Goal: Task Accomplishment & Management: Manage account settings

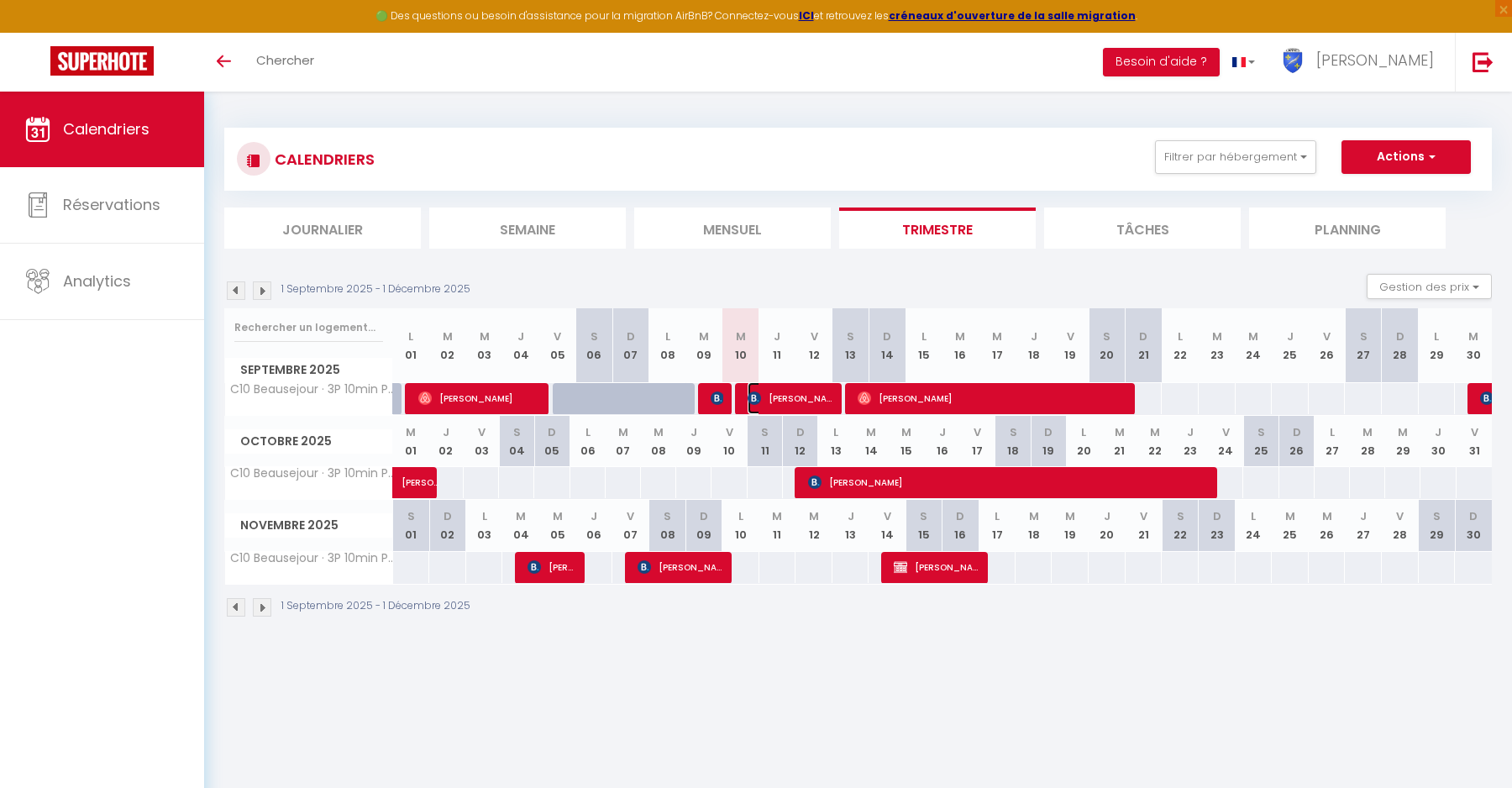
click at [801, 396] on span "[PERSON_NAME]" at bounding box center [790, 398] width 86 height 32
select select "OK"
select select "KO"
select select "0"
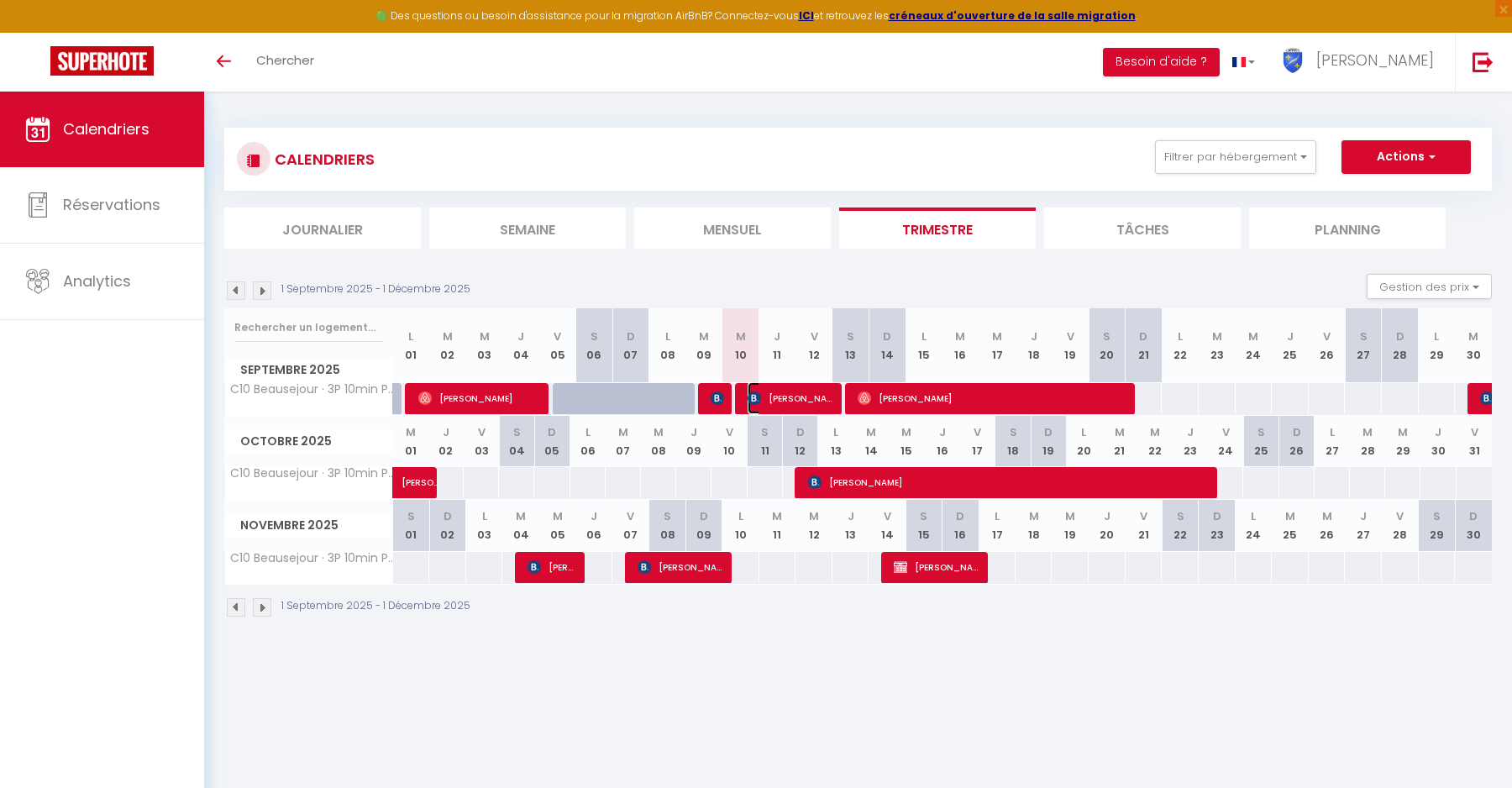
select select "1"
select select
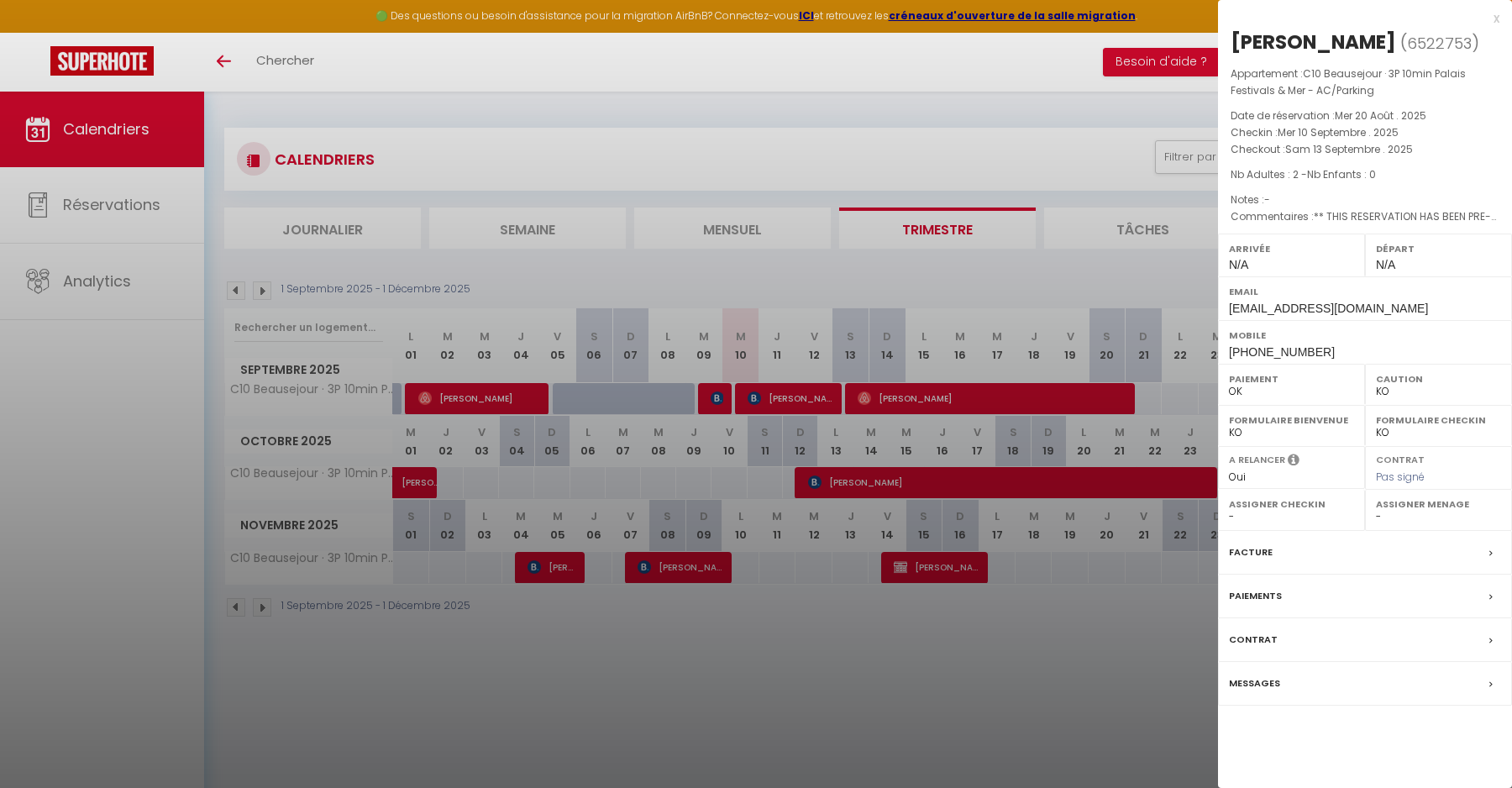
click at [924, 399] on div at bounding box center [756, 394] width 1512 height 788
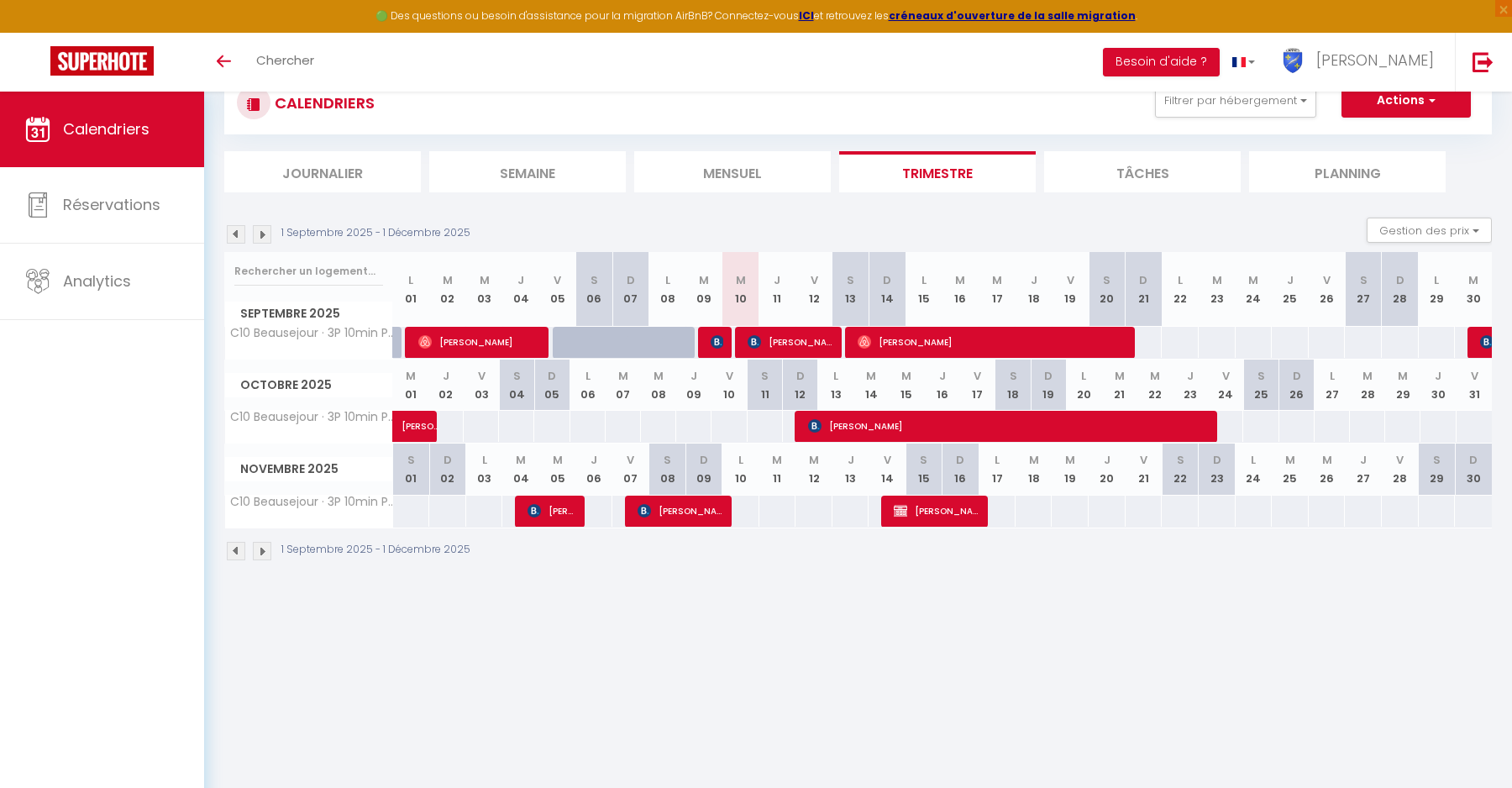
scroll to position [92, 0]
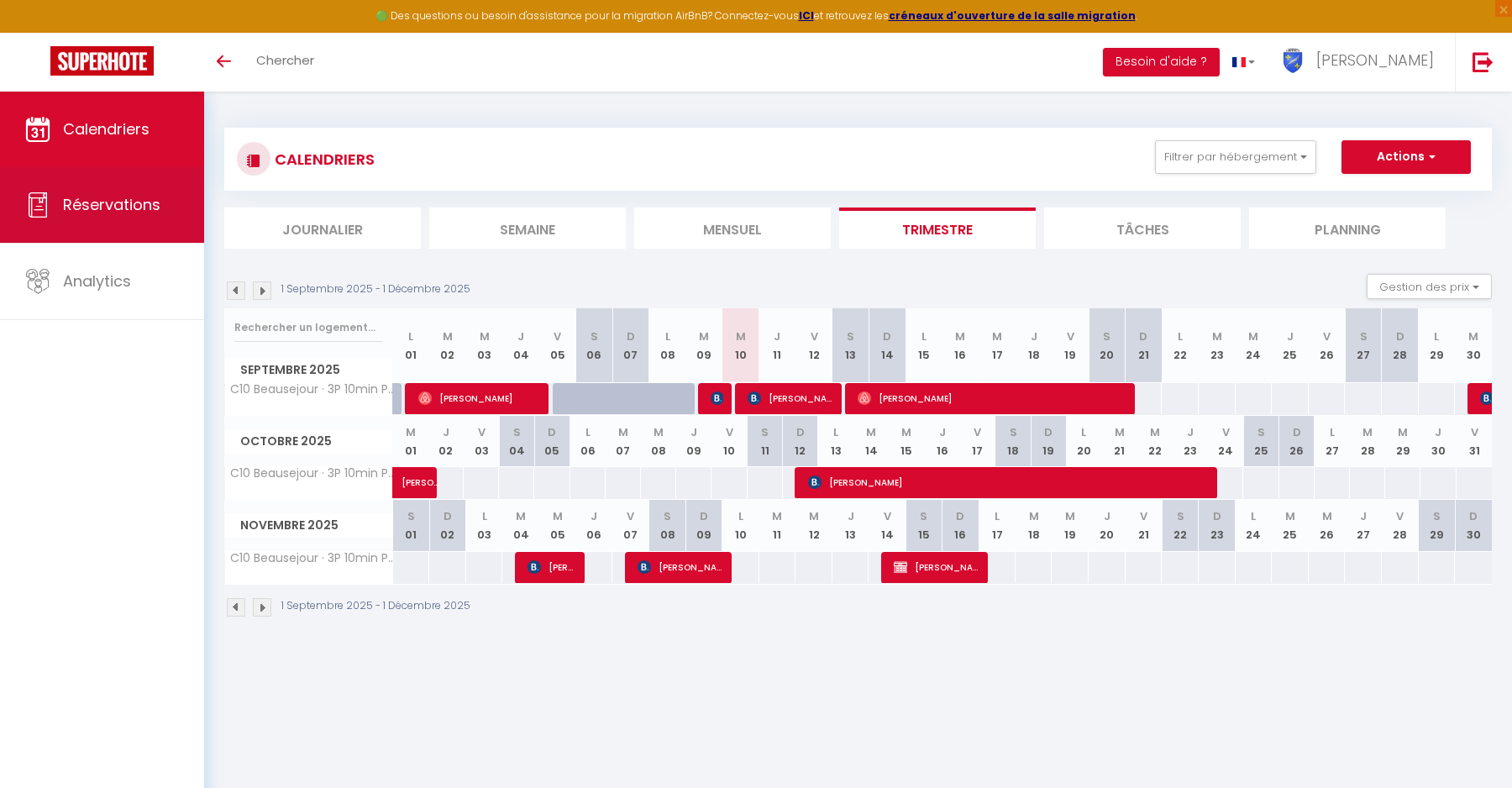
click at [151, 212] on span "Réservations" at bounding box center [111, 205] width 97 height 21
select select "not_cancelled"
select select
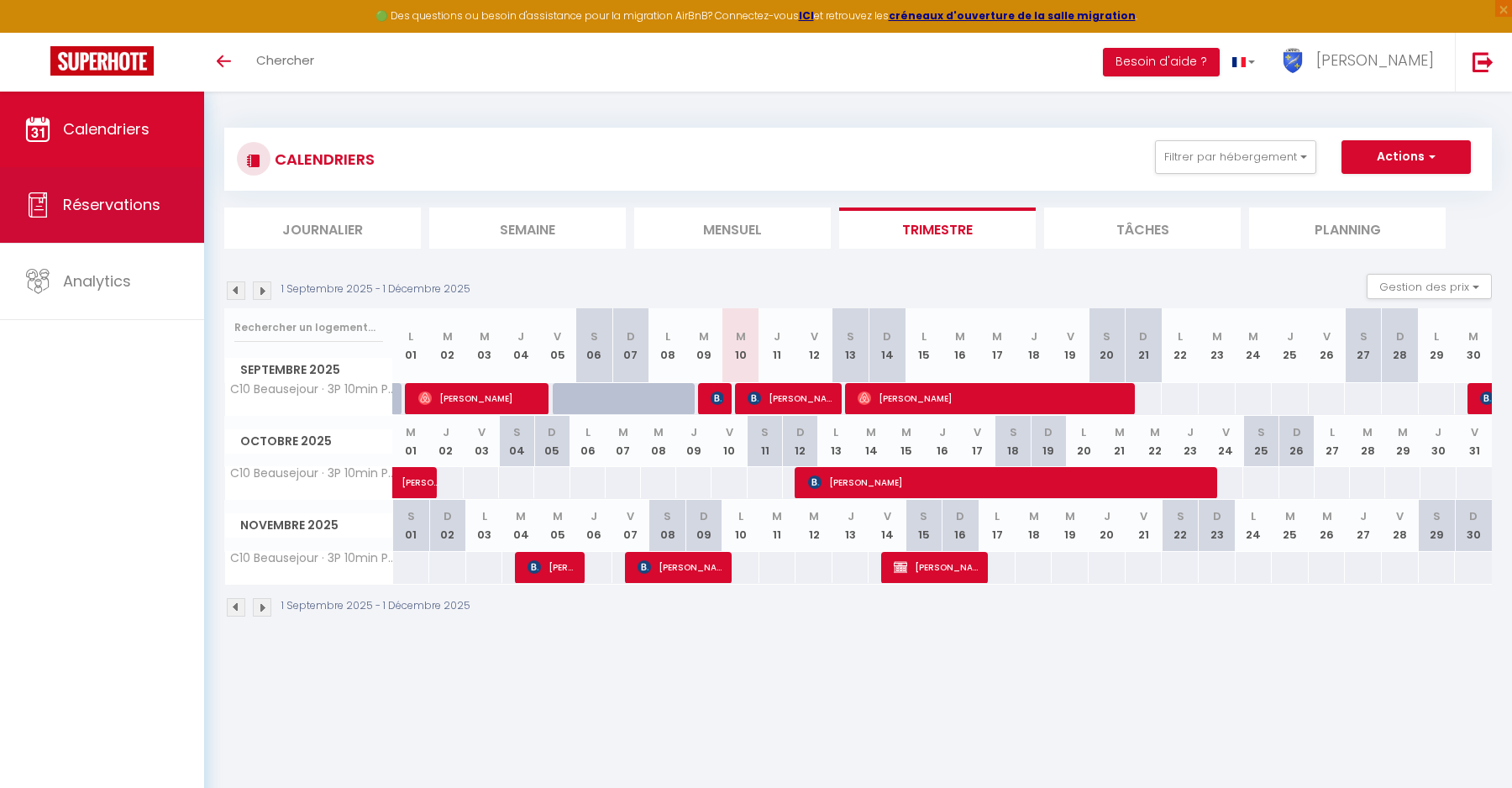
select select
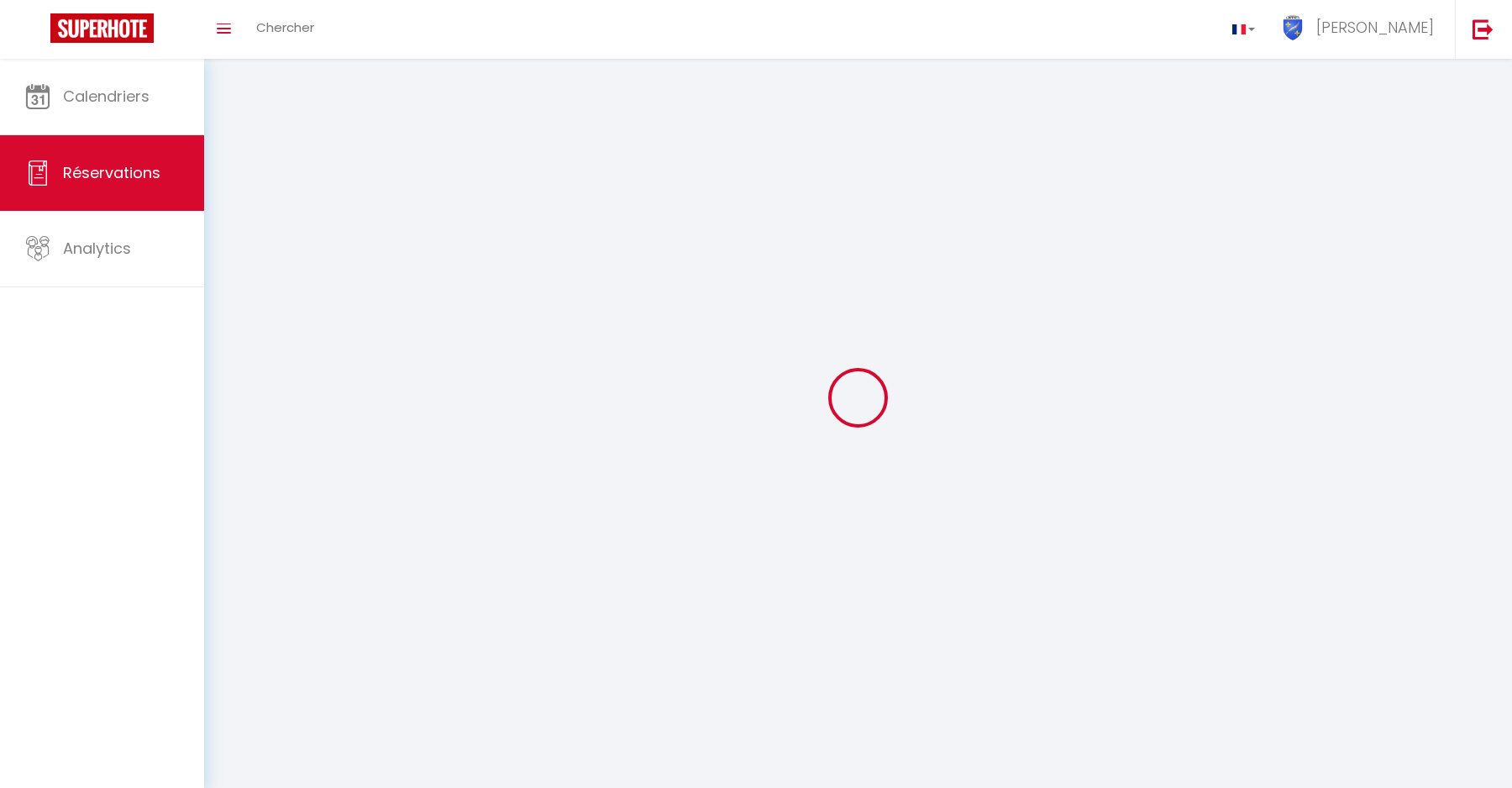
select select
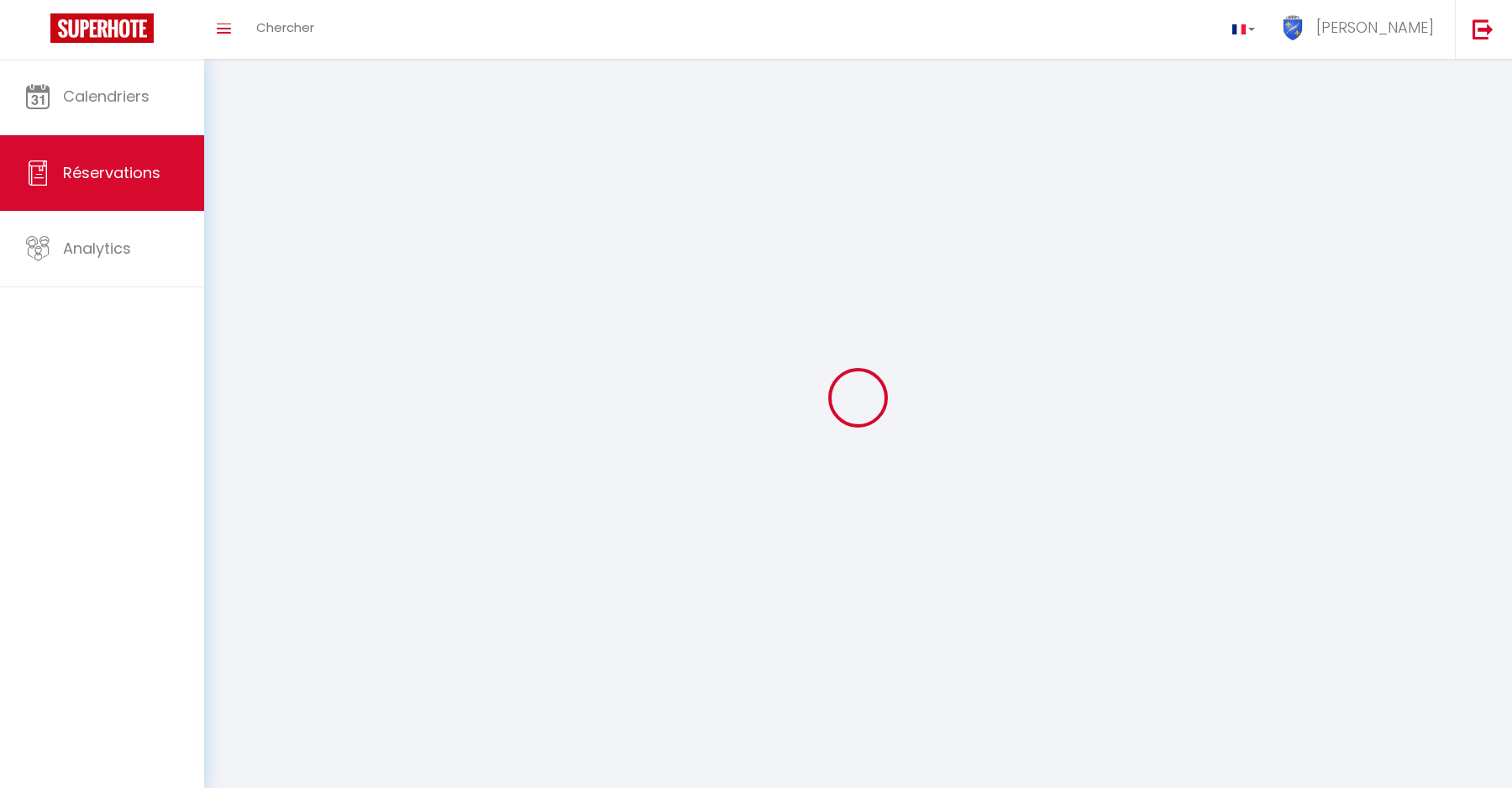
select select
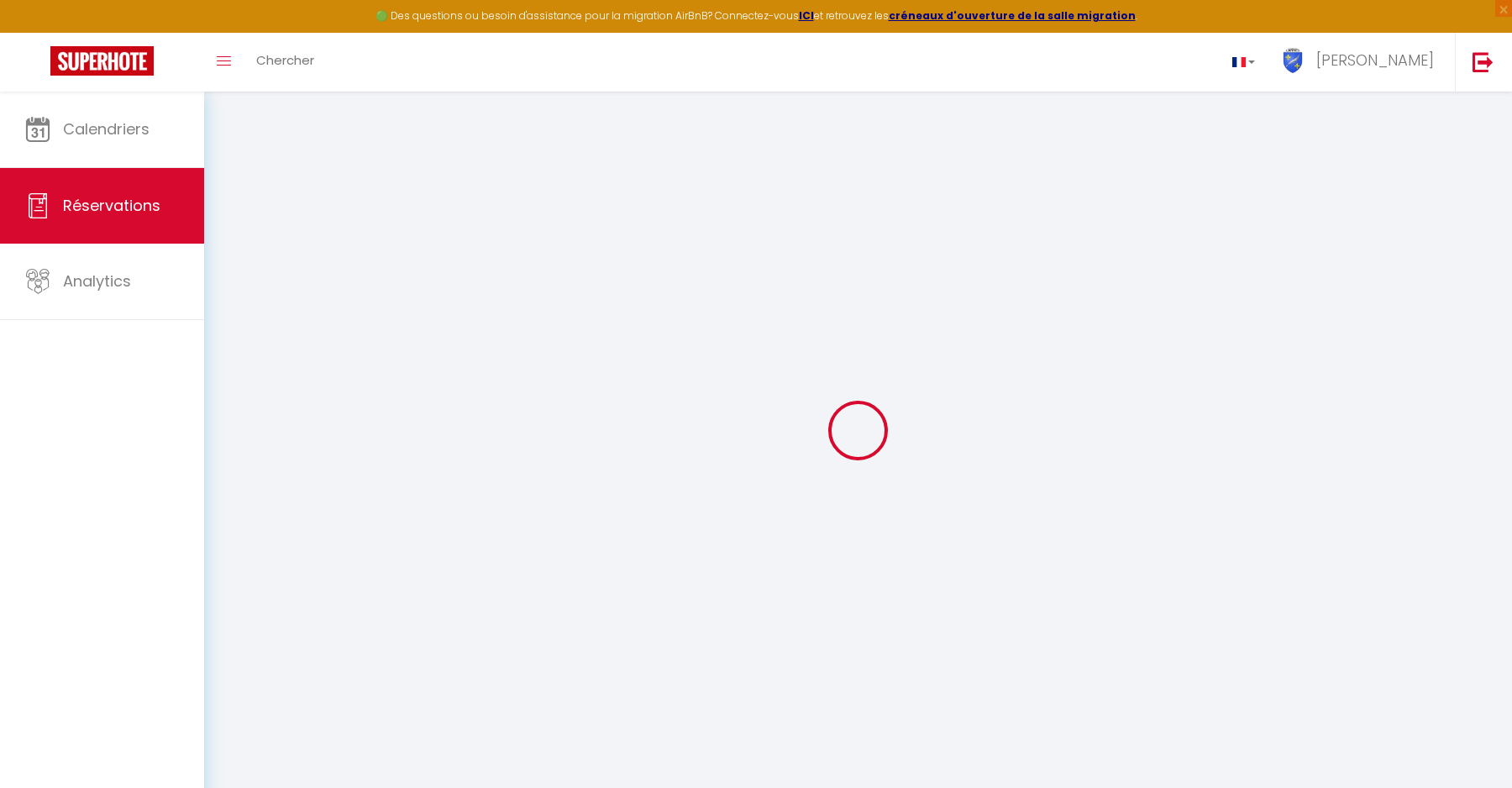
select select
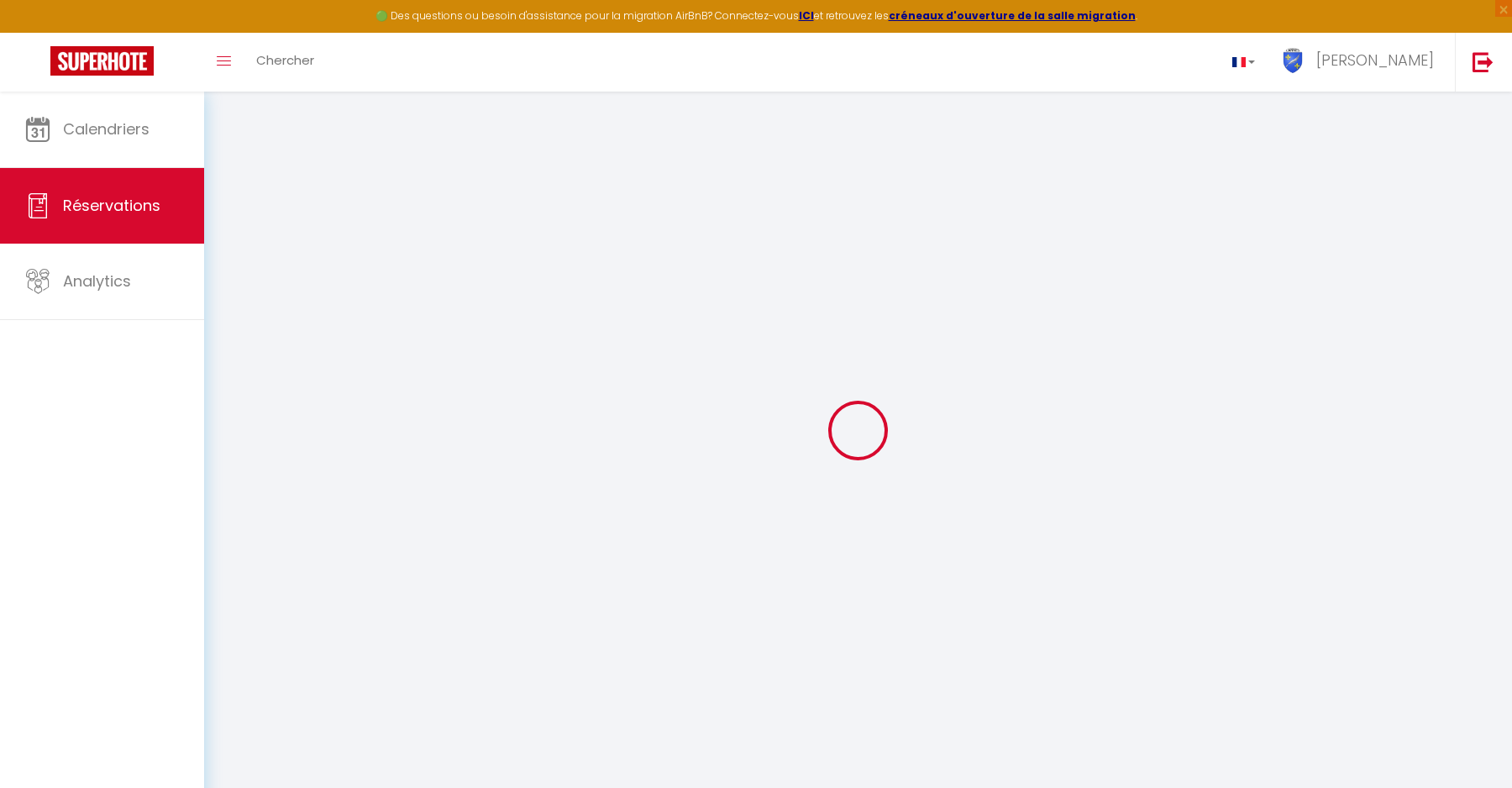
select select
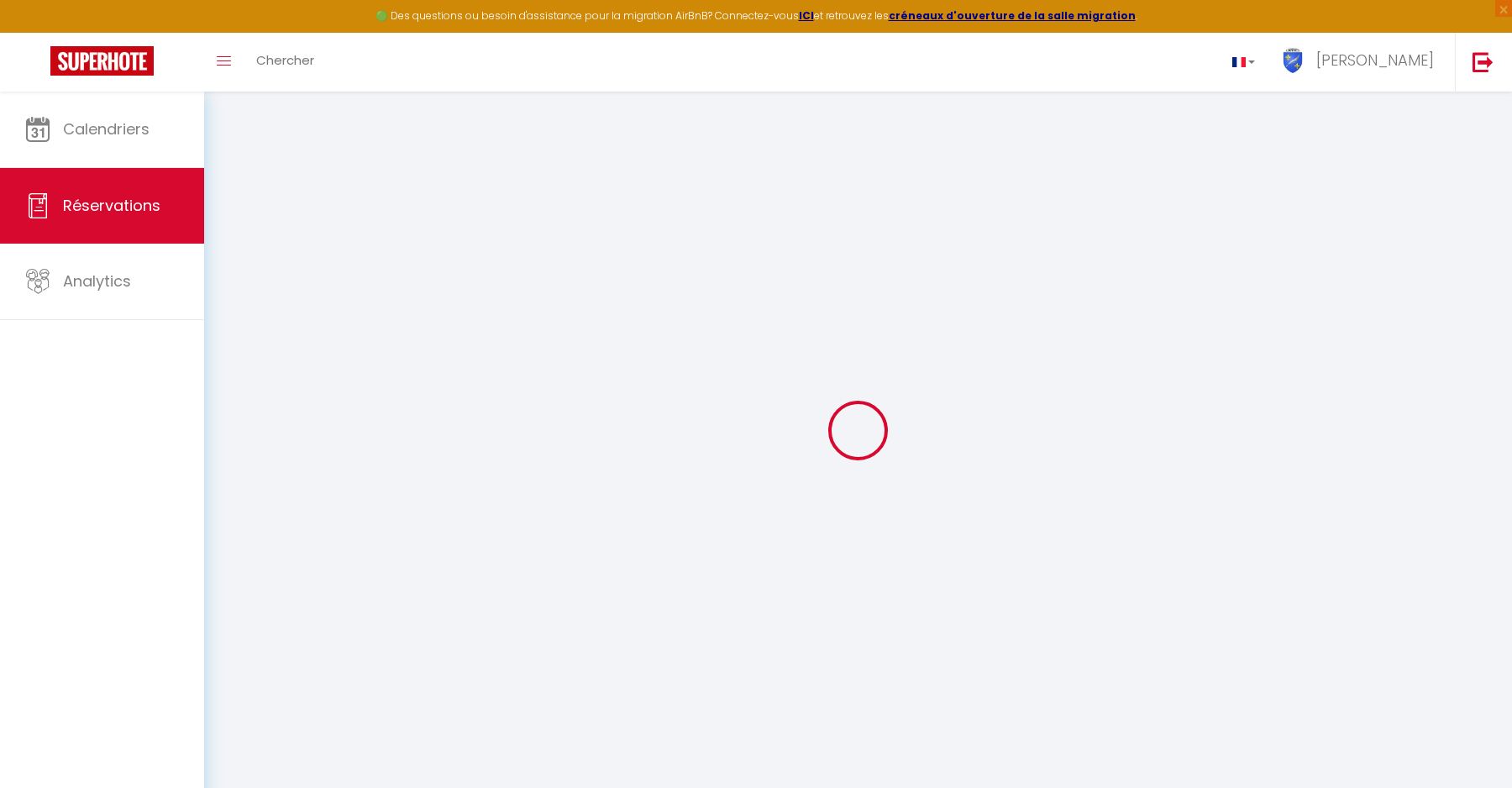
select select
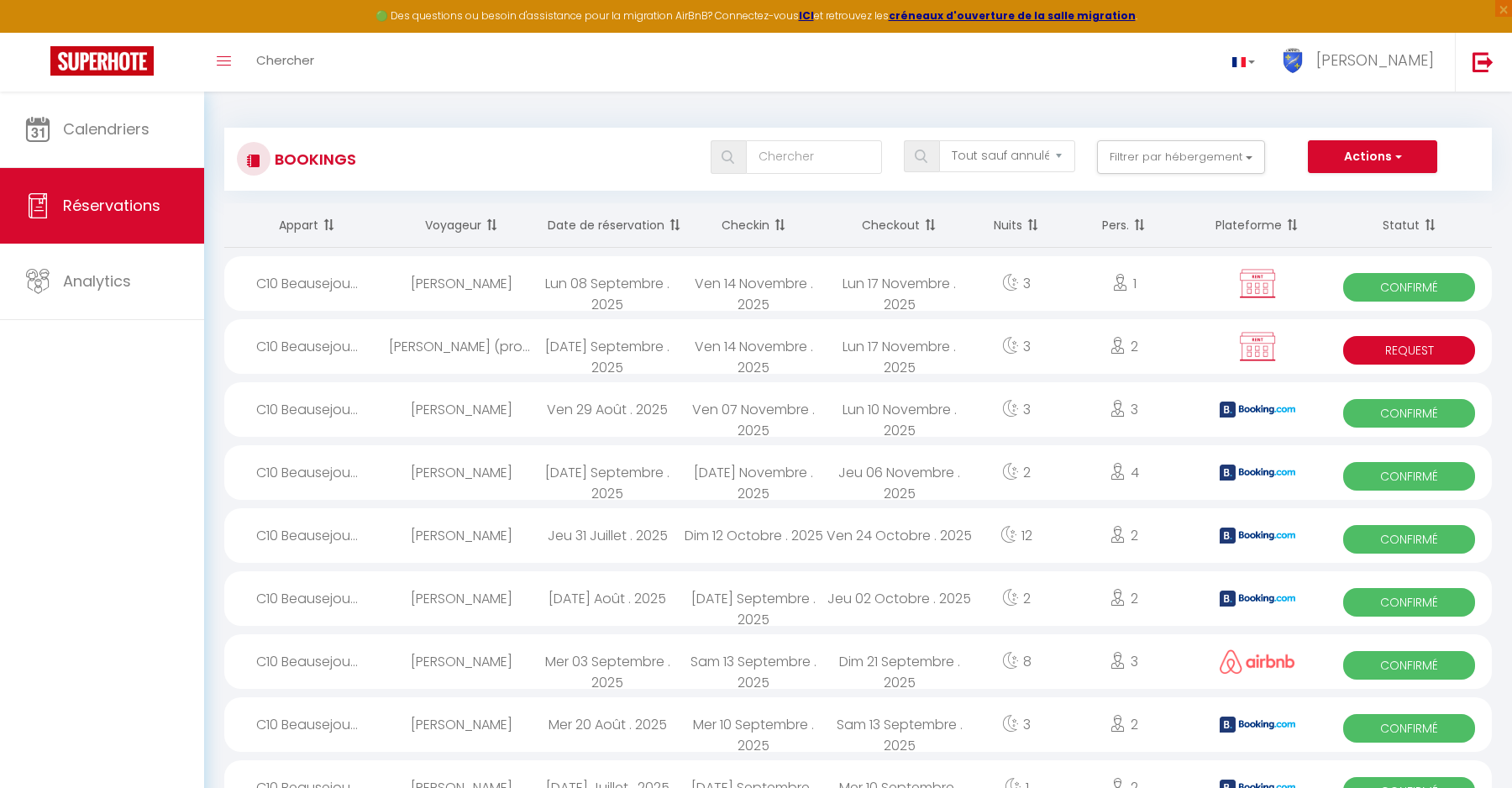
click at [830, 287] on div "Lun 17 Novembre . 2025" at bounding box center [900, 283] width 146 height 54
select select "OK"
select select "KO"
select select "0"
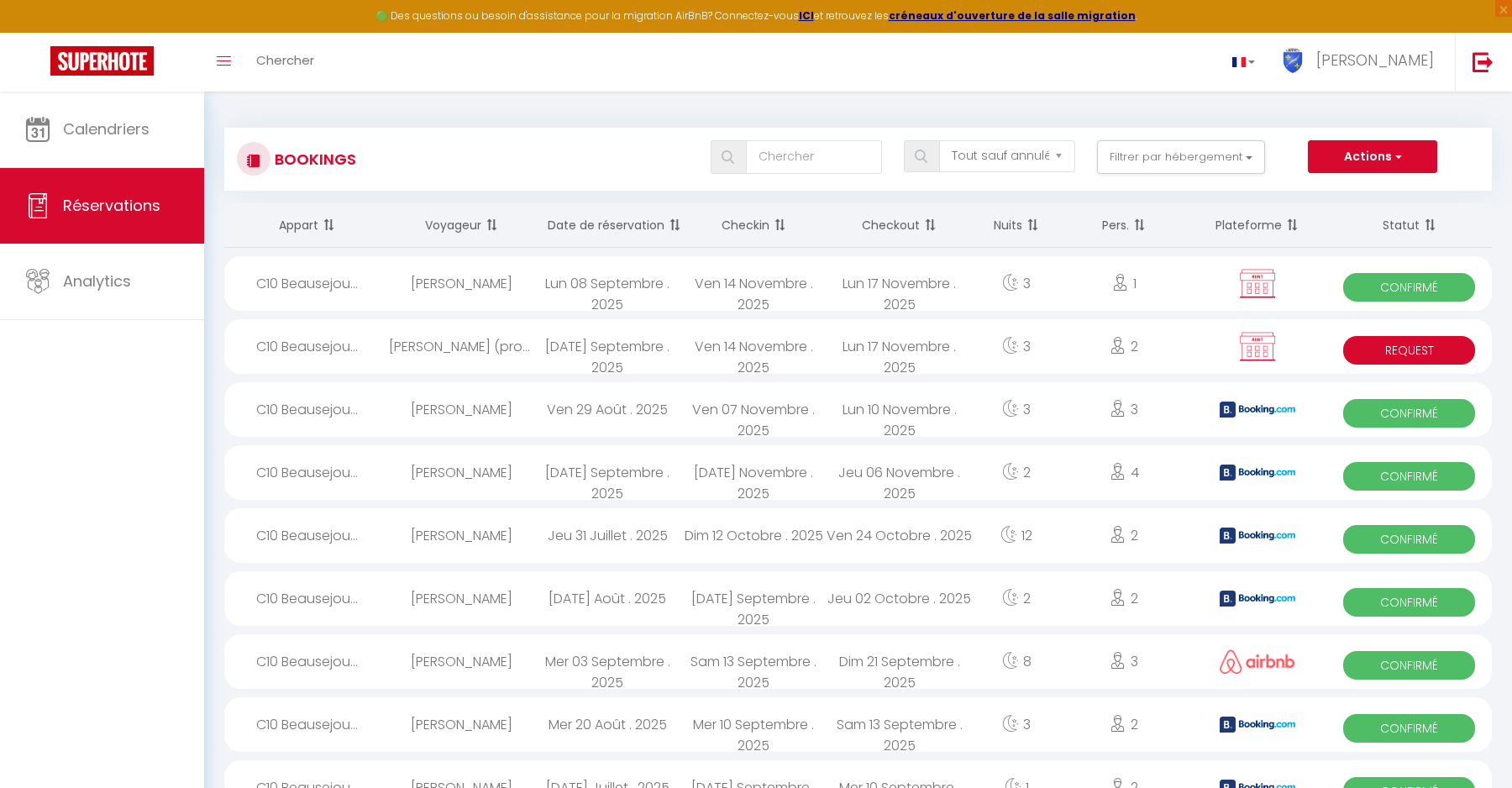
select select "1"
select select
